Goal: Check status: Check status

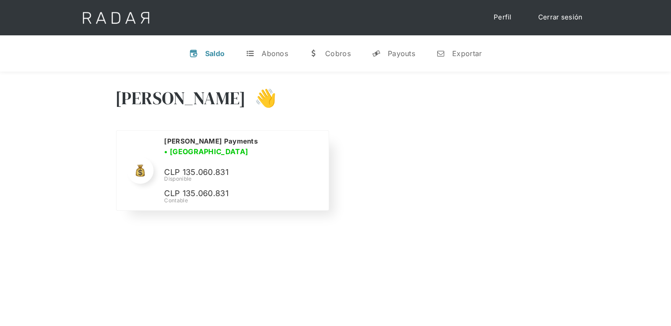
click at [207, 167] on p "CLP 135.060.831" at bounding box center [230, 172] width 132 height 13
copy p "135.060.831"
click at [565, 18] on link "Cerrar sesión" at bounding box center [561, 17] width 62 height 17
